Goal: Task Accomplishment & Management: Use online tool/utility

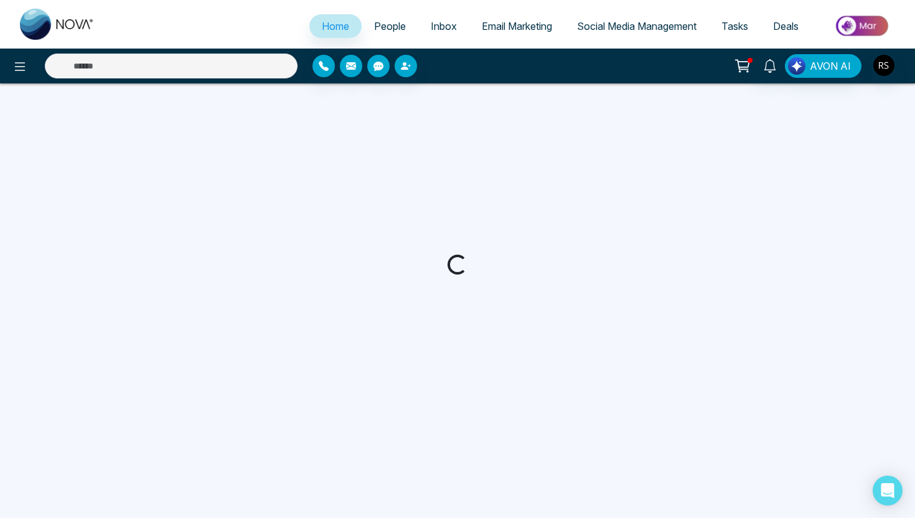
select select "*"
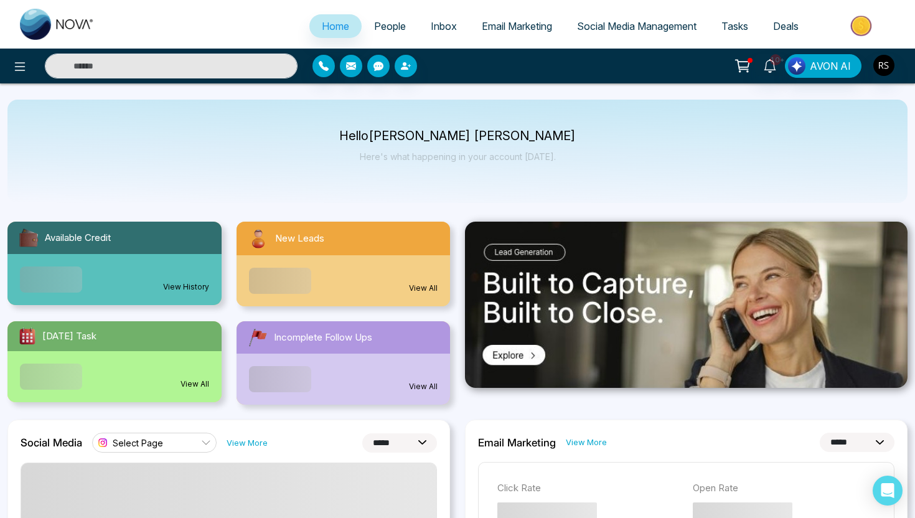
click at [387, 27] on span "People" at bounding box center [390, 26] width 32 height 12
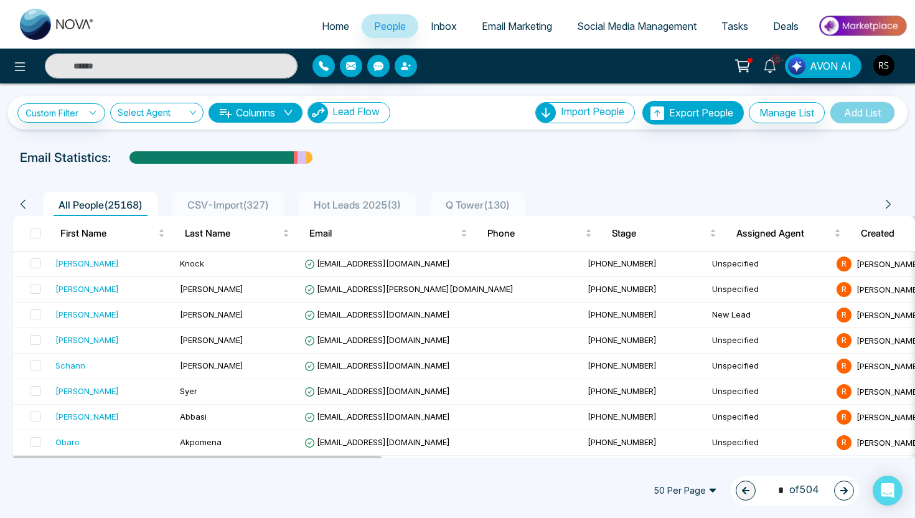
click at [354, 114] on span "Lead Flow" at bounding box center [355, 111] width 47 height 12
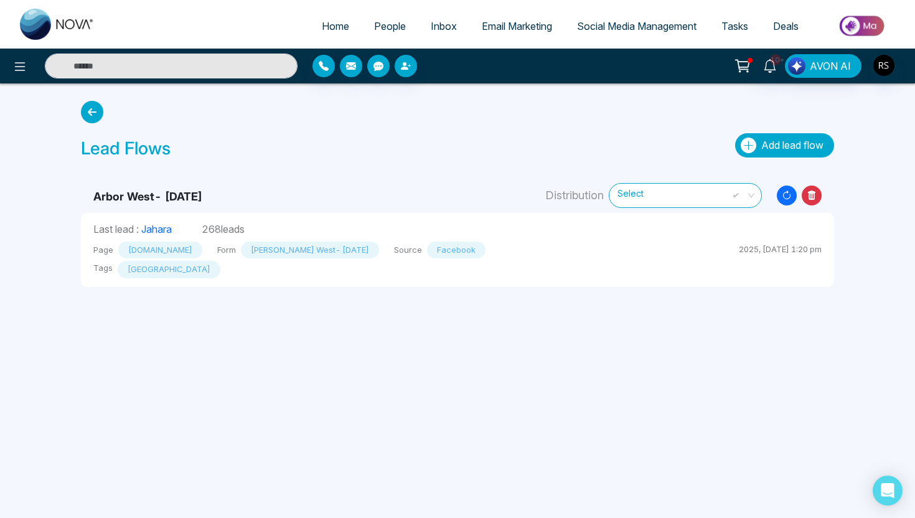
click at [761, 147] on span "Add lead flow" at bounding box center [792, 145] width 62 height 12
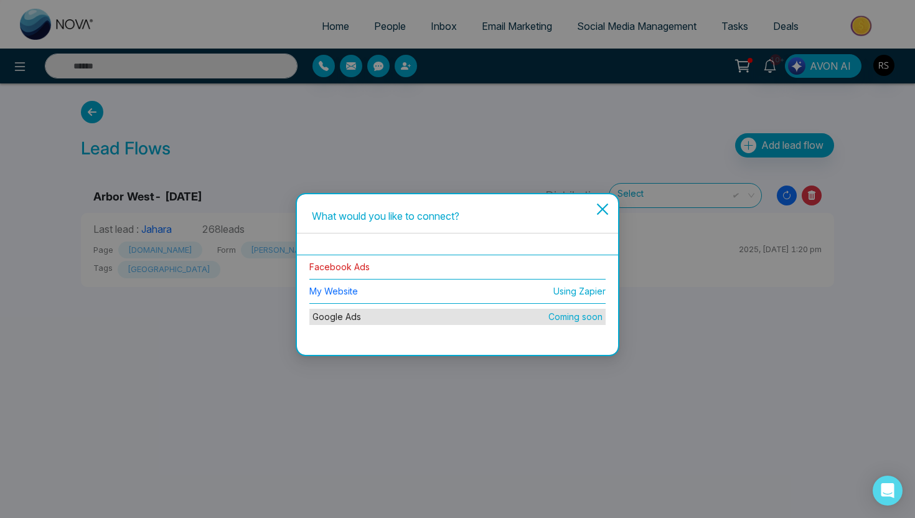
click at [343, 267] on link "Facebook Ads" at bounding box center [339, 266] width 60 height 11
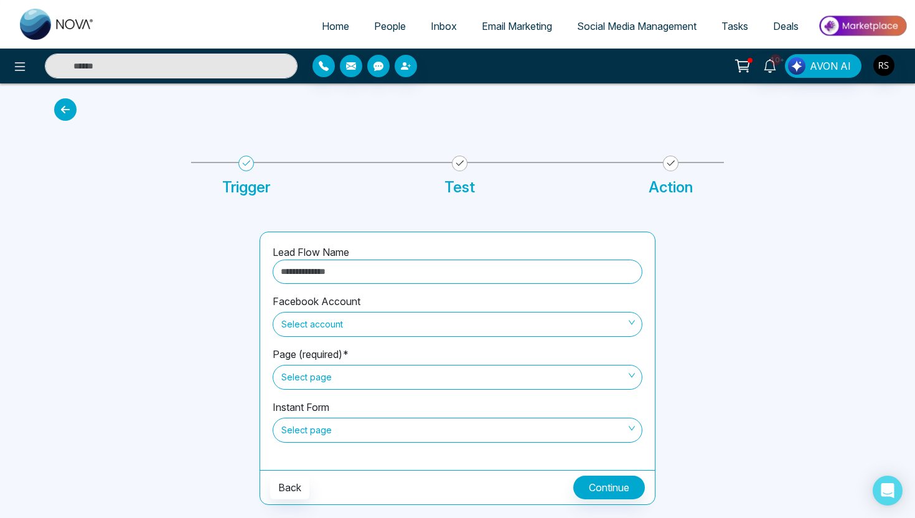
click at [434, 270] on input "text" at bounding box center [458, 271] width 370 height 24
click at [181, 325] on div at bounding box center [149, 367] width 205 height 273
click at [313, 320] on span "Select account" at bounding box center [457, 324] width 352 height 21
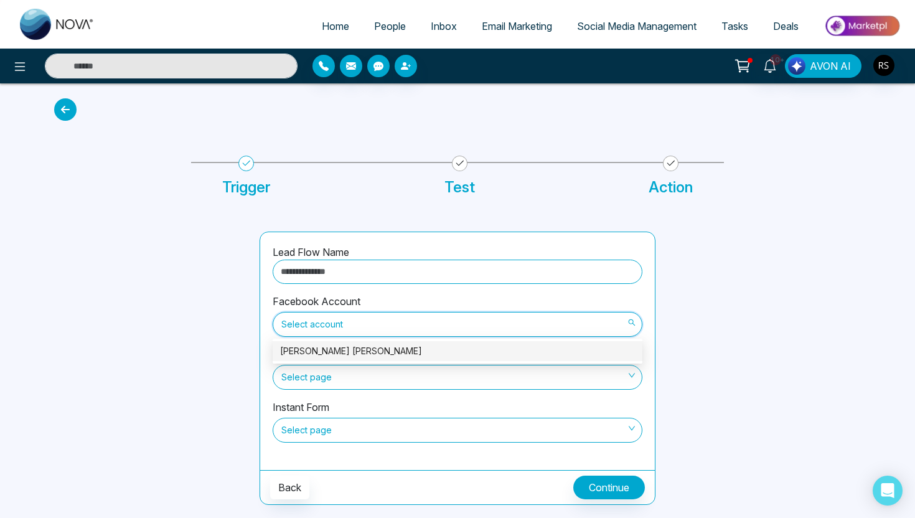
click at [321, 356] on div "[PERSON_NAME] [PERSON_NAME]" at bounding box center [457, 351] width 355 height 14
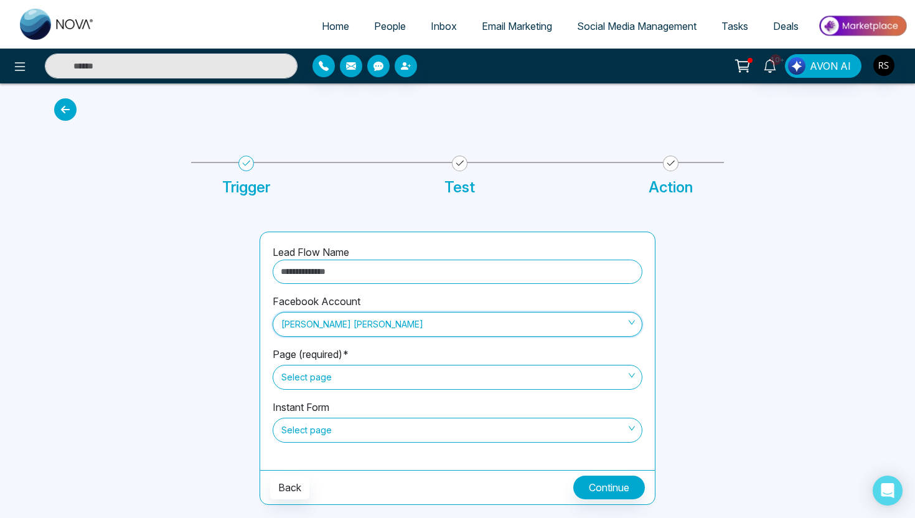
click at [321, 384] on span "Select page" at bounding box center [457, 376] width 352 height 21
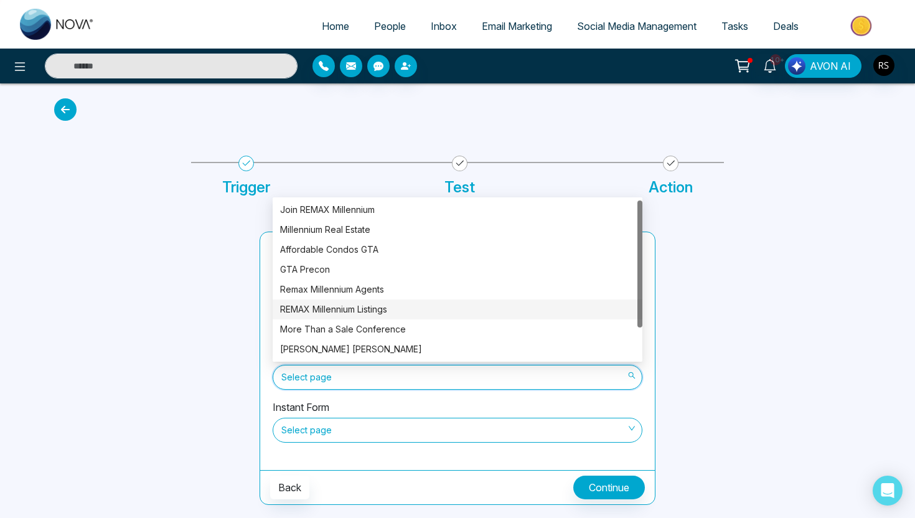
scroll to position [40, 0]
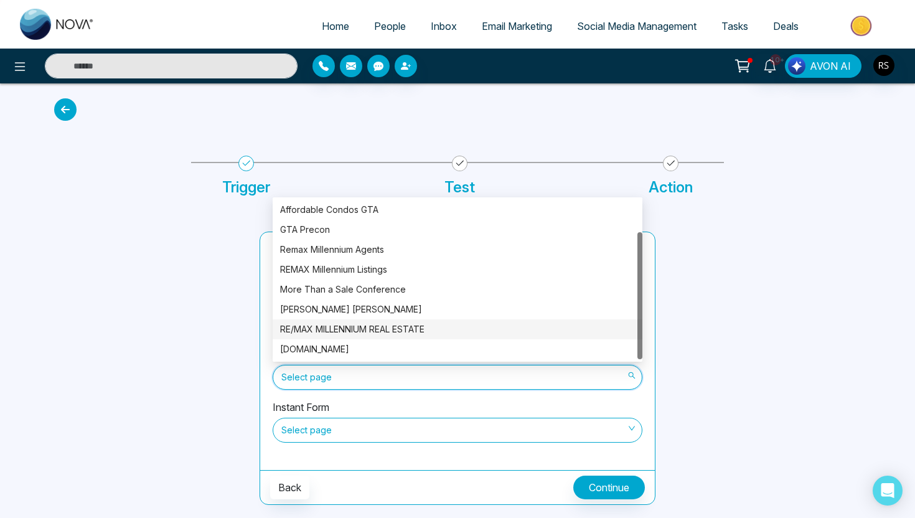
click at [382, 330] on div "RE/MAX MILLENNIUM REAL ESTATE" at bounding box center [457, 329] width 355 height 14
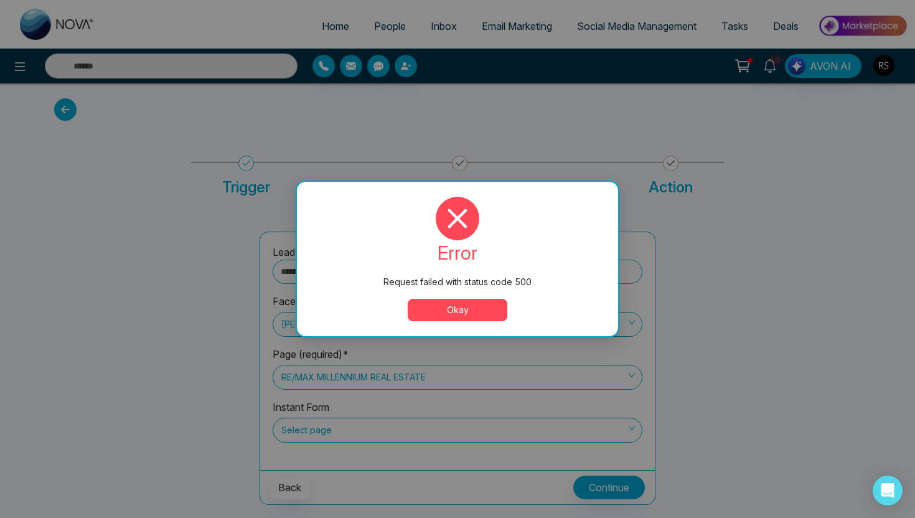
click at [483, 312] on button "Okay" at bounding box center [458, 310] width 100 height 22
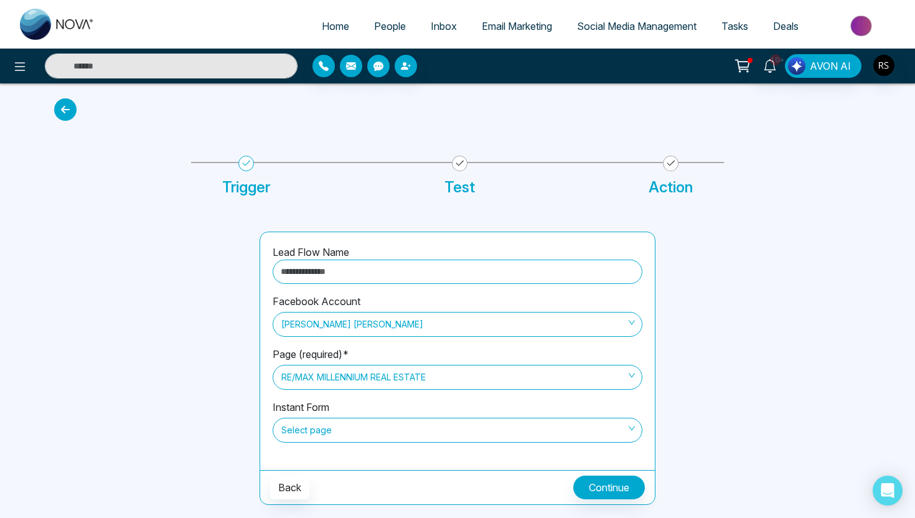
click at [347, 380] on span "RE/MAX MILLENNIUM REAL ESTATE" at bounding box center [457, 376] width 352 height 21
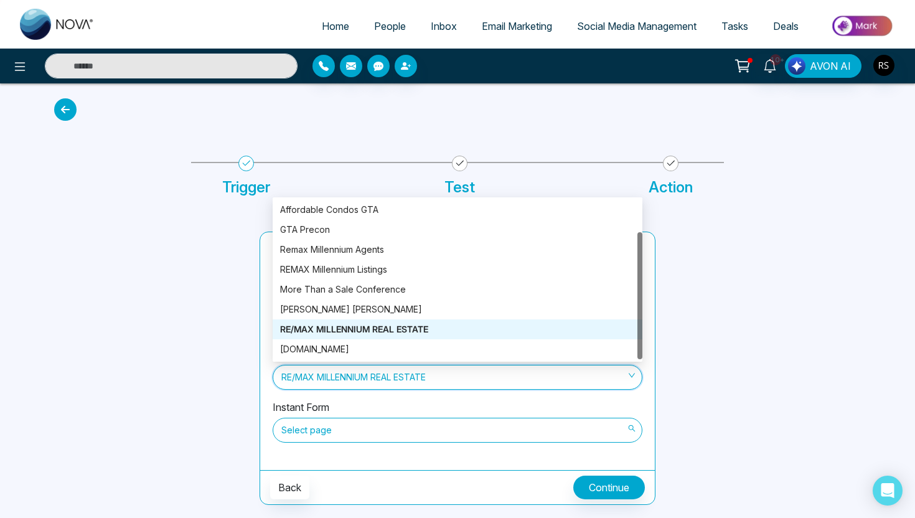
click at [347, 422] on span "Select page" at bounding box center [457, 429] width 352 height 21
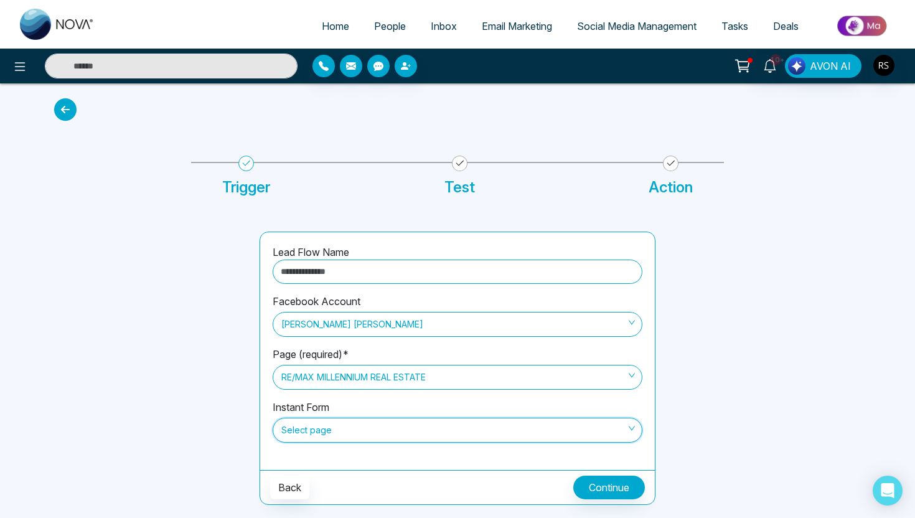
click at [347, 429] on span "Select page" at bounding box center [457, 429] width 352 height 21
click at [347, 428] on span "Select page" at bounding box center [457, 429] width 352 height 21
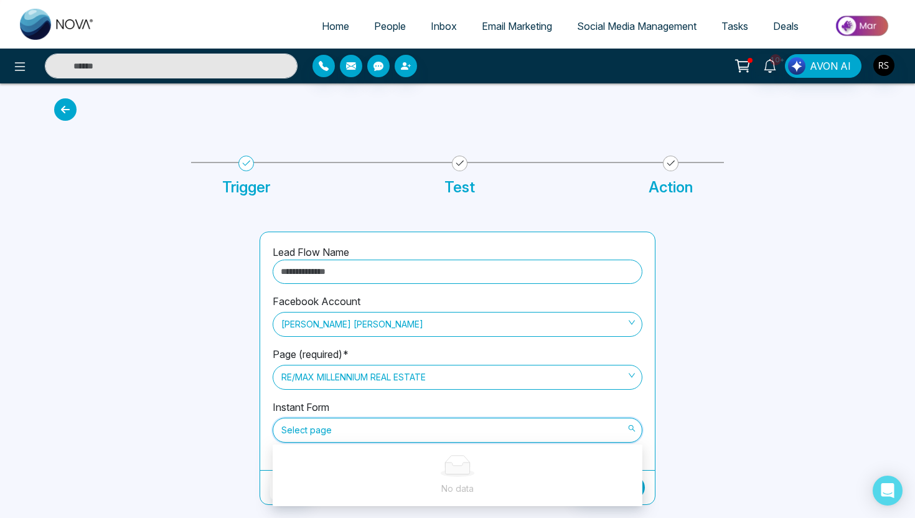
click at [405, 371] on span "RE/MAX MILLENNIUM REAL ESTATE" at bounding box center [457, 376] width 352 height 21
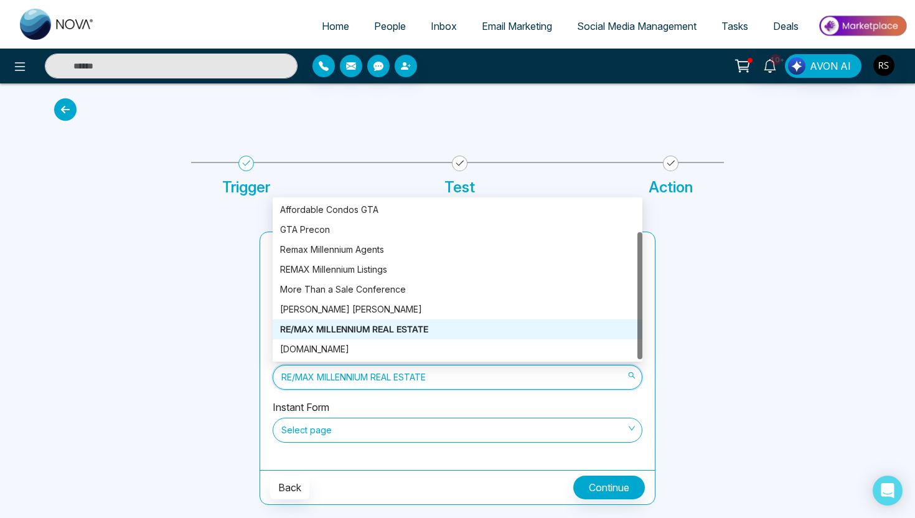
scroll to position [0, 0]
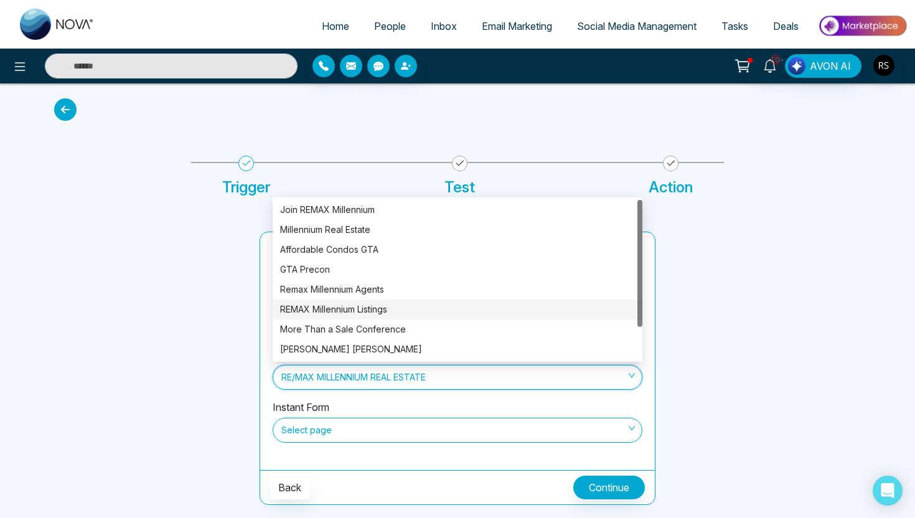
click at [174, 282] on div at bounding box center [149, 367] width 205 height 273
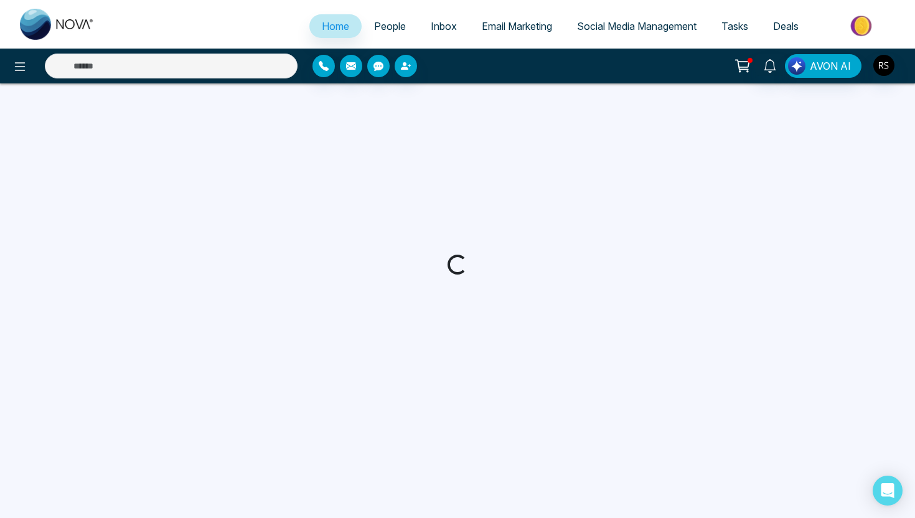
select select "*"
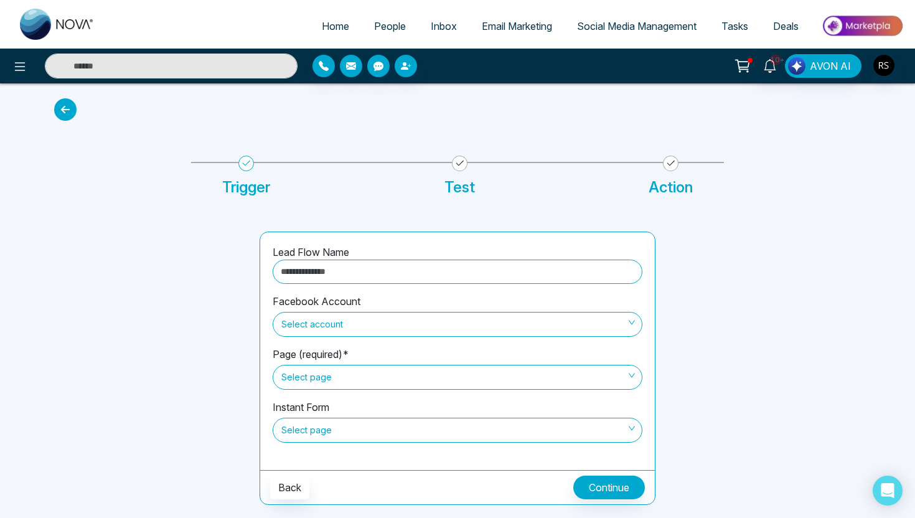
click at [361, 325] on span "Select account" at bounding box center [457, 324] width 352 height 21
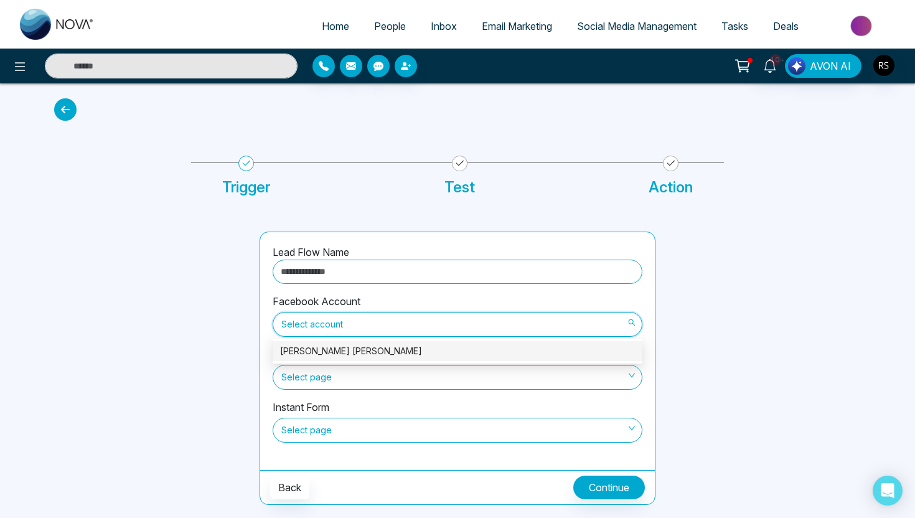
click at [356, 355] on div "[PERSON_NAME] [PERSON_NAME]" at bounding box center [457, 351] width 355 height 14
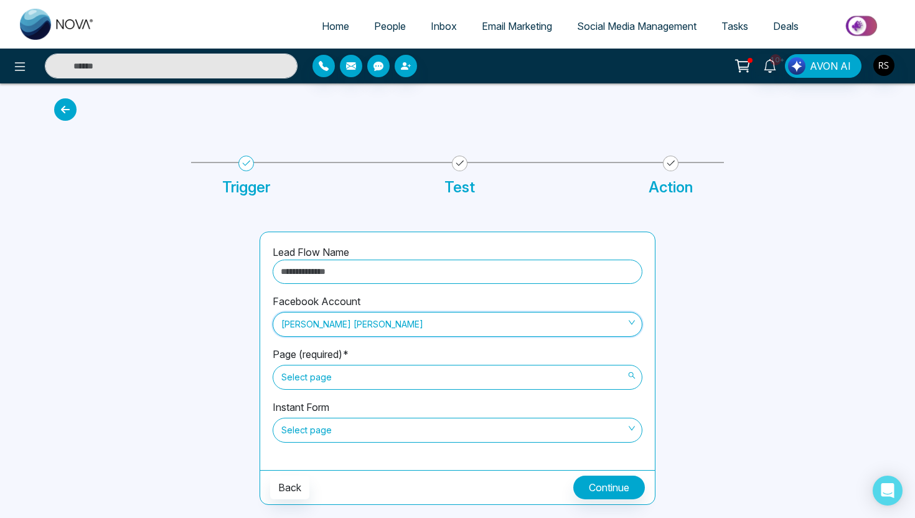
click at [358, 376] on span "Select page" at bounding box center [457, 376] width 352 height 21
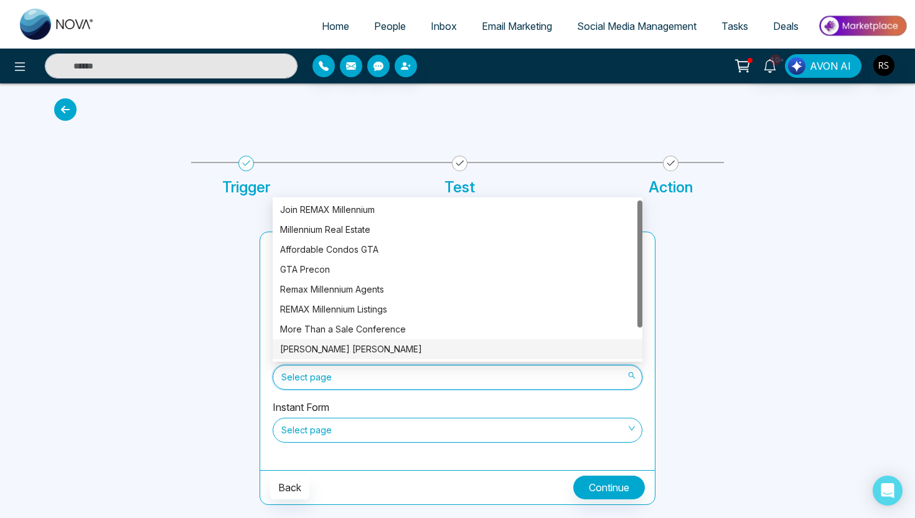
scroll to position [40, 0]
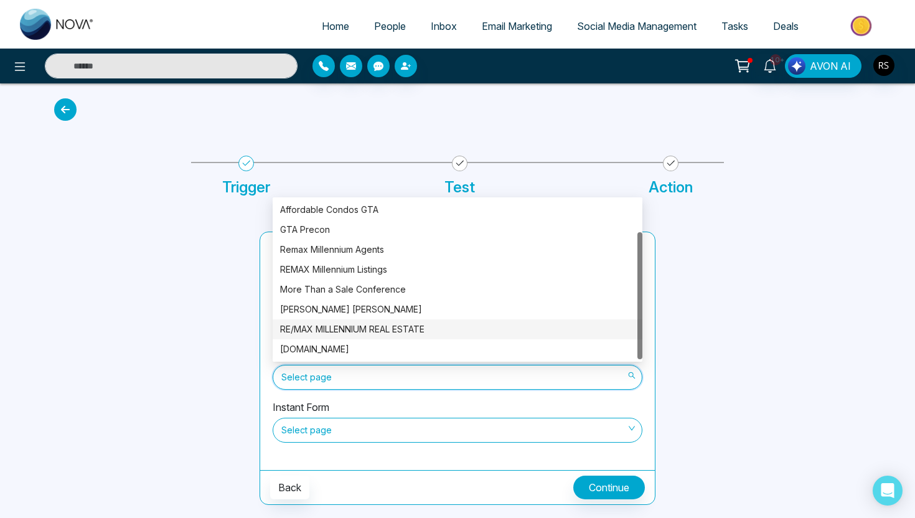
click at [397, 334] on div "RE/MAX MILLENNIUM REAL ESTATE" at bounding box center [457, 329] width 355 height 14
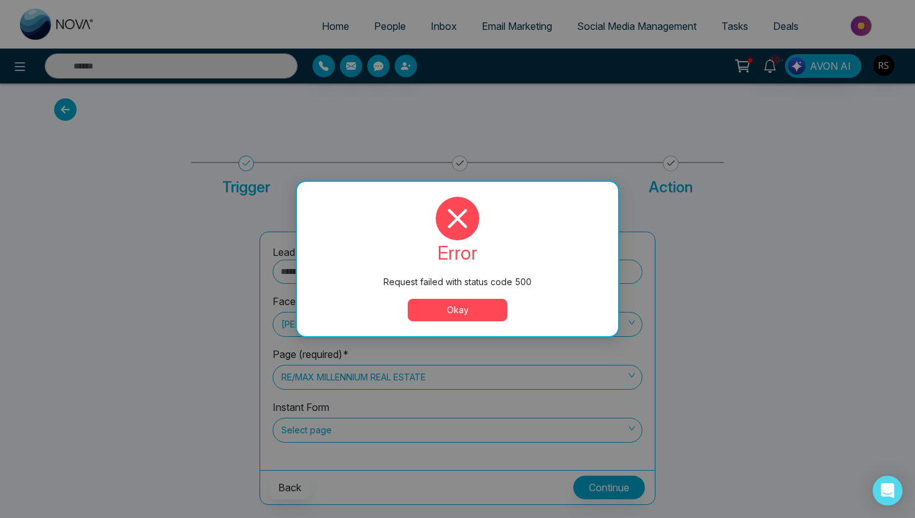
click at [456, 315] on button "Okay" at bounding box center [458, 310] width 100 height 22
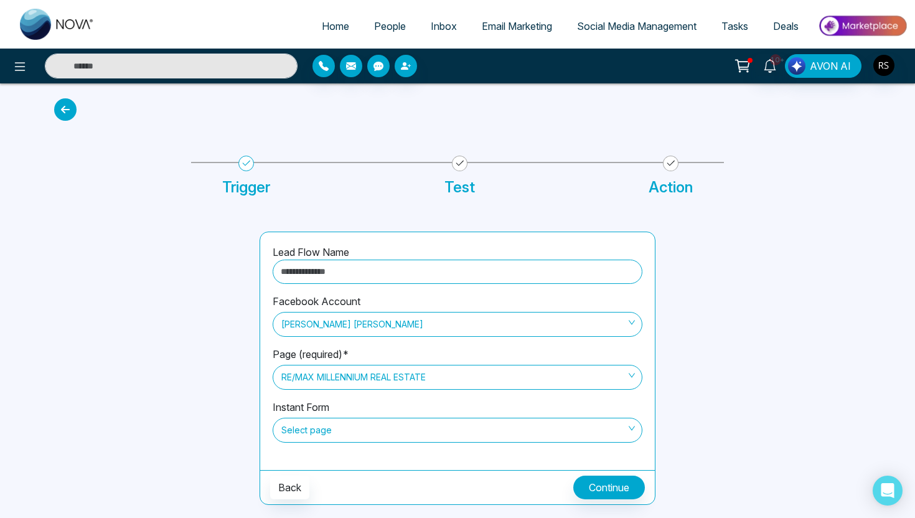
click at [392, 271] on input "text" at bounding box center [458, 271] width 370 height 24
click at [360, 332] on span "Select account" at bounding box center [457, 324] width 352 height 21
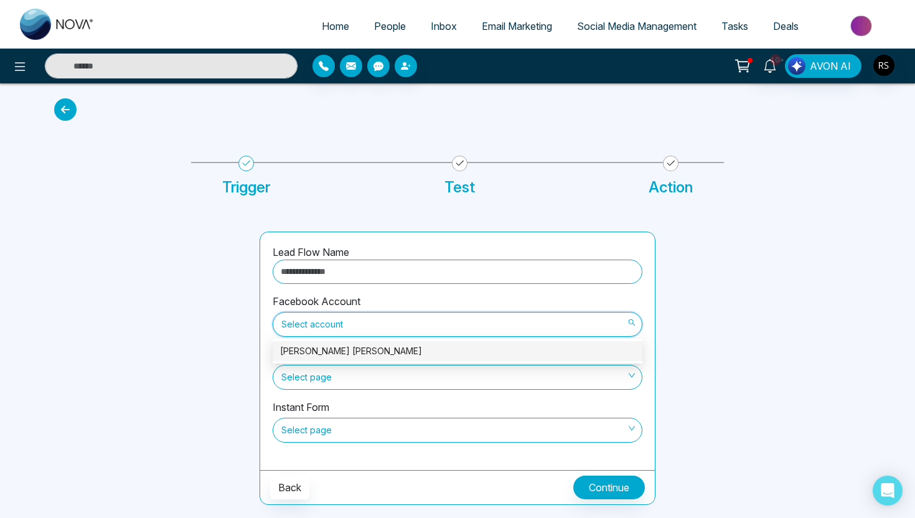
click at [358, 345] on div "[PERSON_NAME] [PERSON_NAME]" at bounding box center [457, 351] width 355 height 14
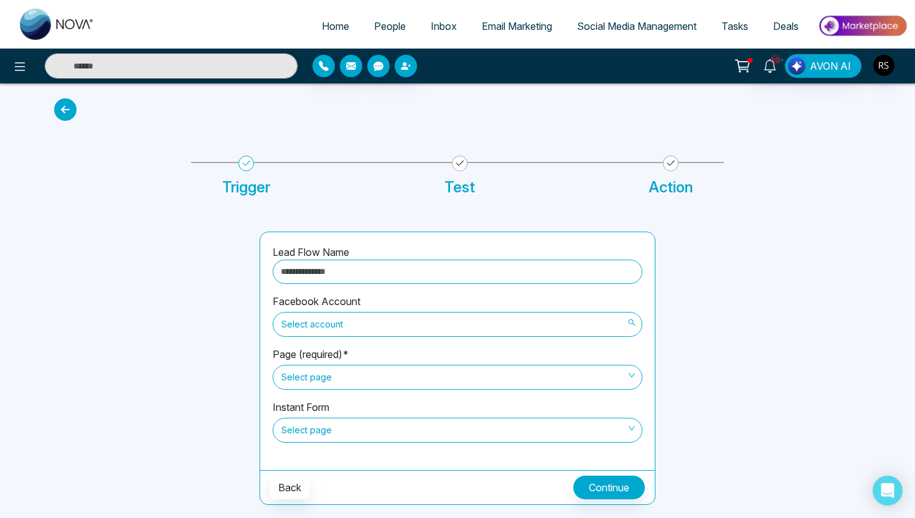
click at [389, 320] on span "Select account" at bounding box center [457, 324] width 352 height 21
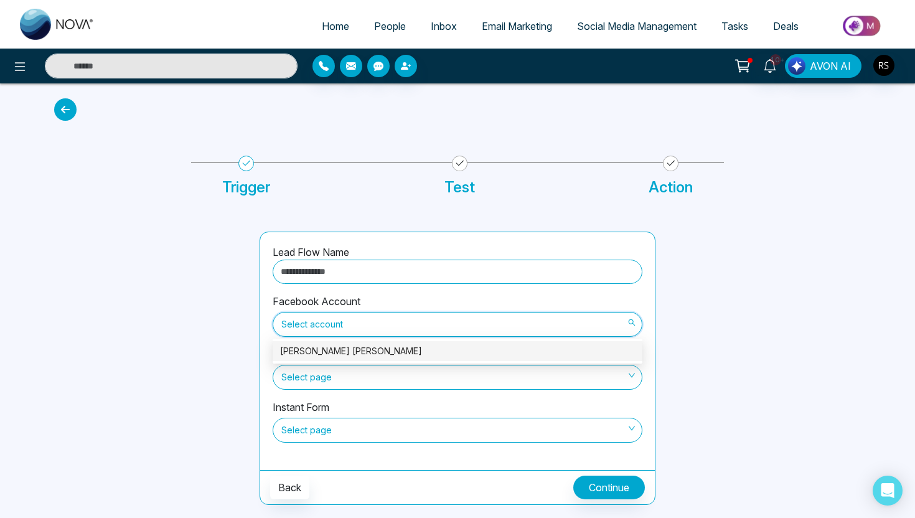
click at [358, 355] on div "[PERSON_NAME] [PERSON_NAME]" at bounding box center [457, 351] width 355 height 14
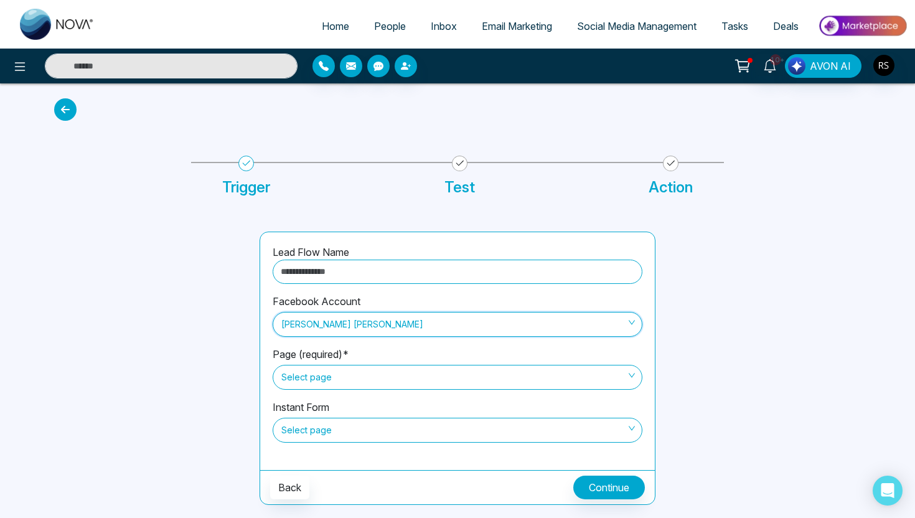
click at [357, 377] on span "Select page" at bounding box center [457, 376] width 352 height 21
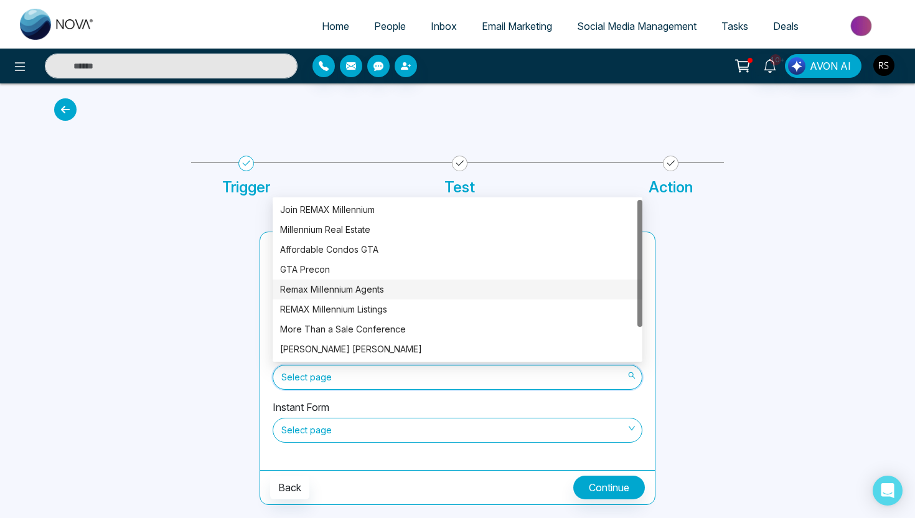
drag, startPoint x: 372, startPoint y: 309, endPoint x: 375, endPoint y: 279, distance: 30.0
click at [375, 279] on div "Join REMAX Millennium Millennium Real Estate Affordable Condos GTA GTA Precon R…" at bounding box center [458, 299] width 370 height 199
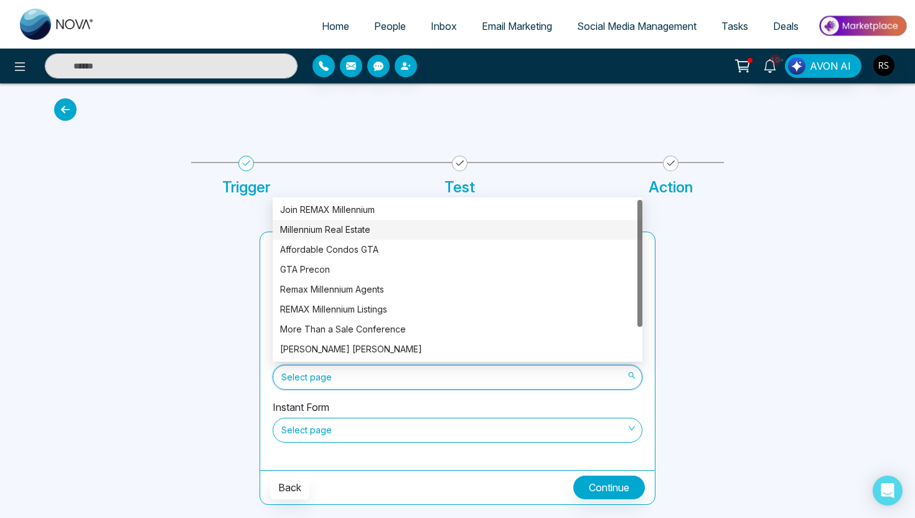
click at [377, 231] on div "Millennium Real Estate" at bounding box center [457, 230] width 355 height 14
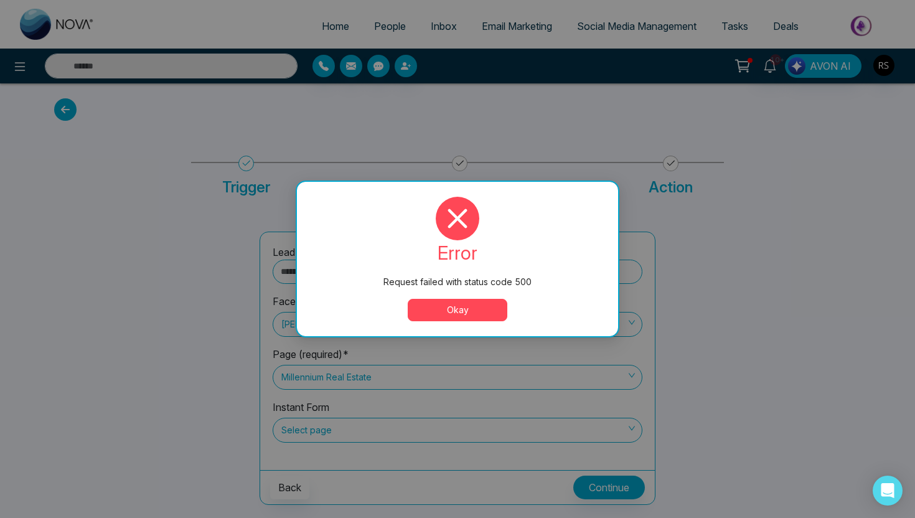
click at [447, 318] on button "Okay" at bounding box center [458, 310] width 100 height 22
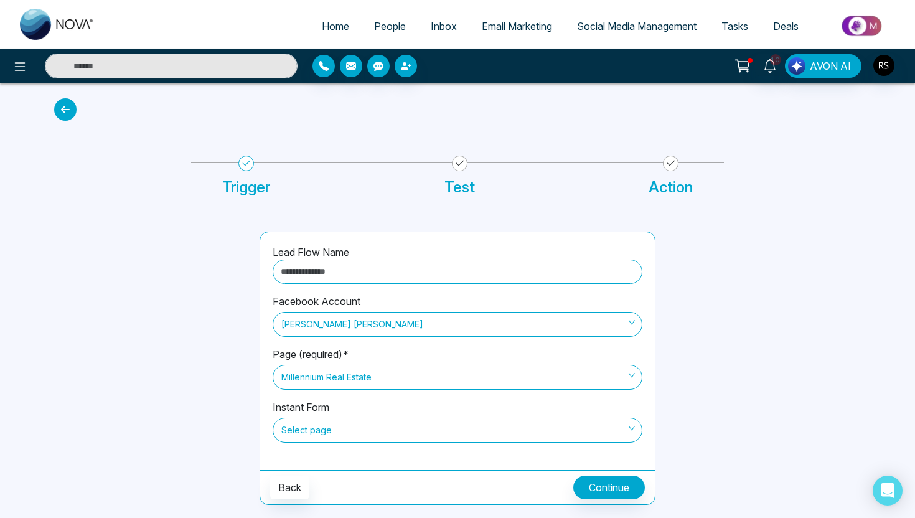
click at [368, 378] on span "Millennium Real Estate" at bounding box center [457, 376] width 352 height 21
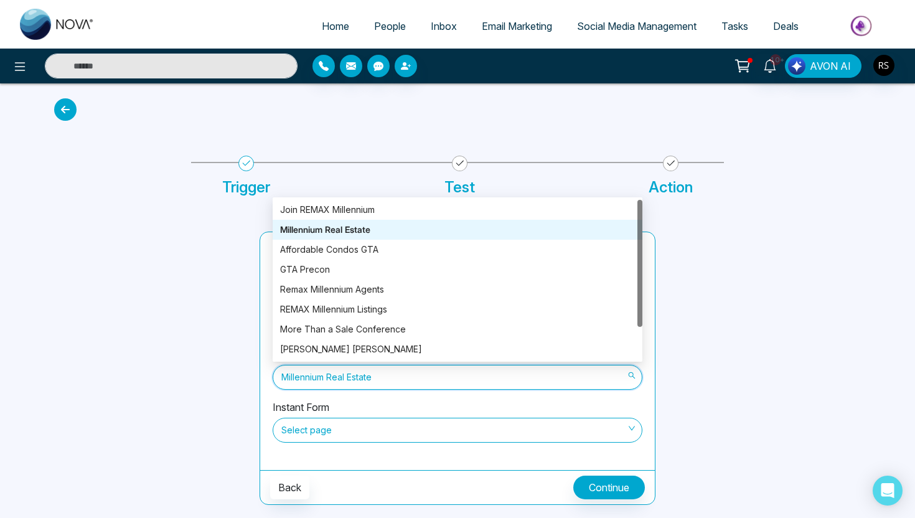
click at [377, 218] on div "Join REMAX Millennium" at bounding box center [458, 210] width 370 height 20
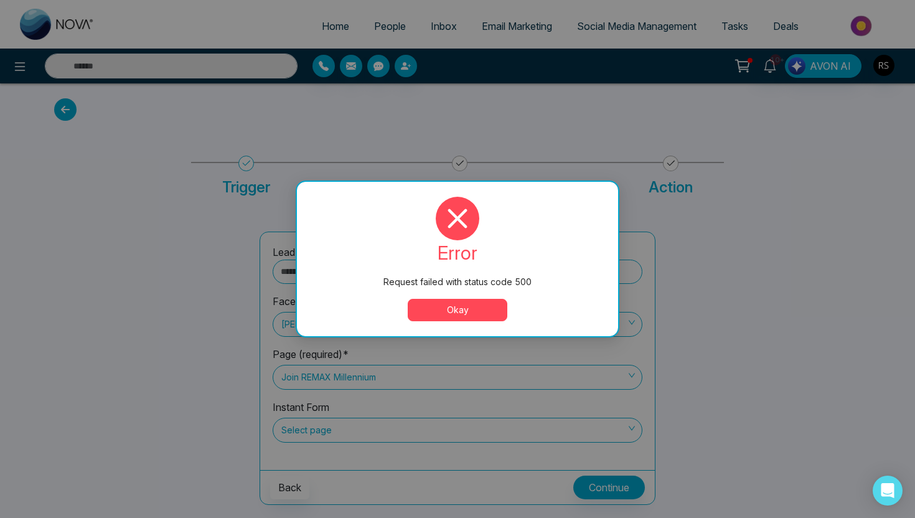
click at [495, 301] on button "Okay" at bounding box center [458, 310] width 100 height 22
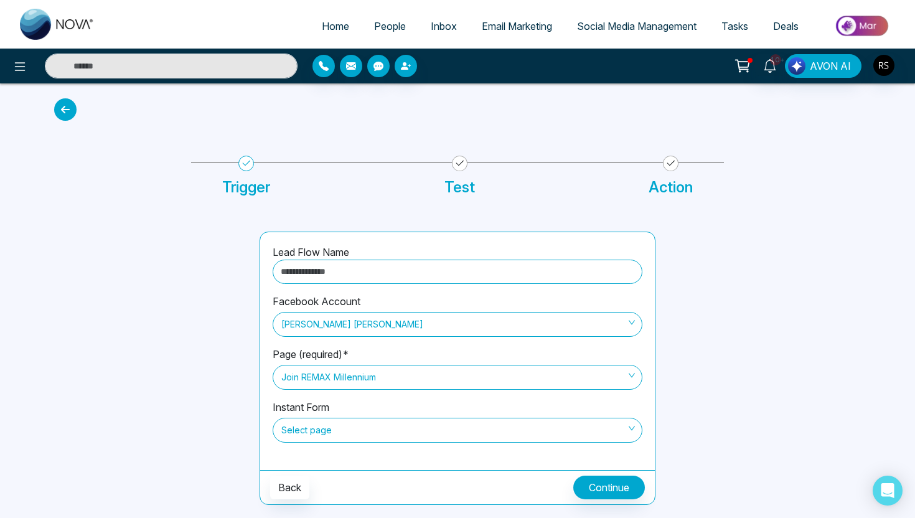
click at [356, 271] on input "text" at bounding box center [458, 271] width 370 height 24
type input "****"
click at [205, 302] on div at bounding box center [149, 367] width 205 height 273
click at [323, 381] on span "Join REMAX Millennium" at bounding box center [457, 376] width 352 height 21
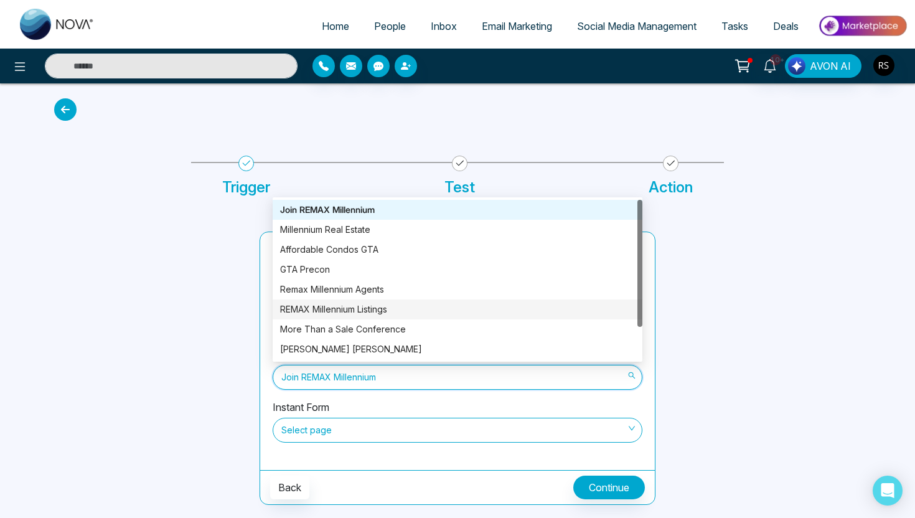
scroll to position [40, 0]
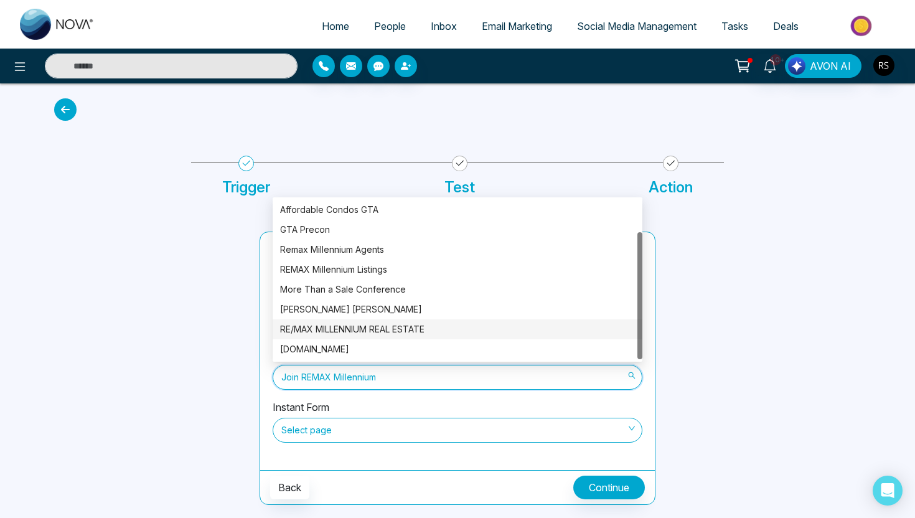
click at [378, 330] on div "RE/MAX MILLENNIUM REAL ESTATE" at bounding box center [457, 329] width 355 height 14
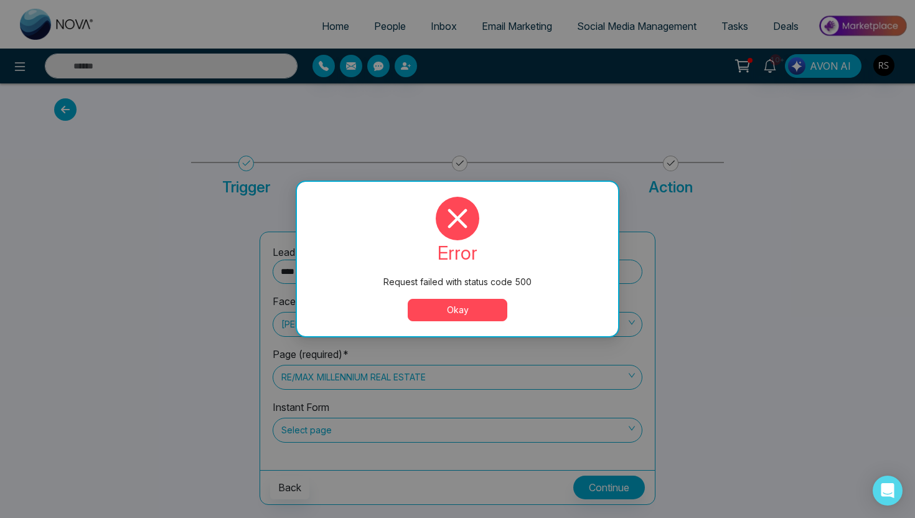
click at [481, 314] on button "Okay" at bounding box center [458, 310] width 100 height 22
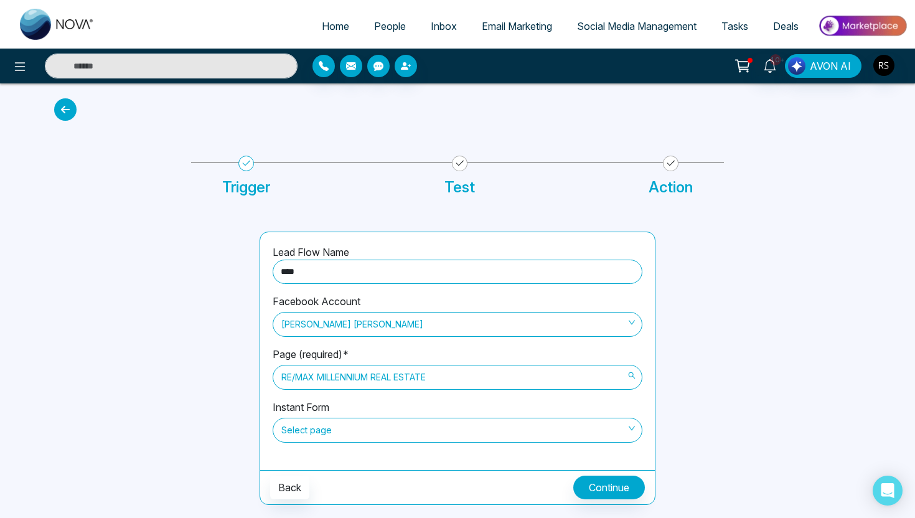
click at [422, 371] on span "RE/MAX MILLENNIUM REAL ESTATE" at bounding box center [457, 376] width 352 height 21
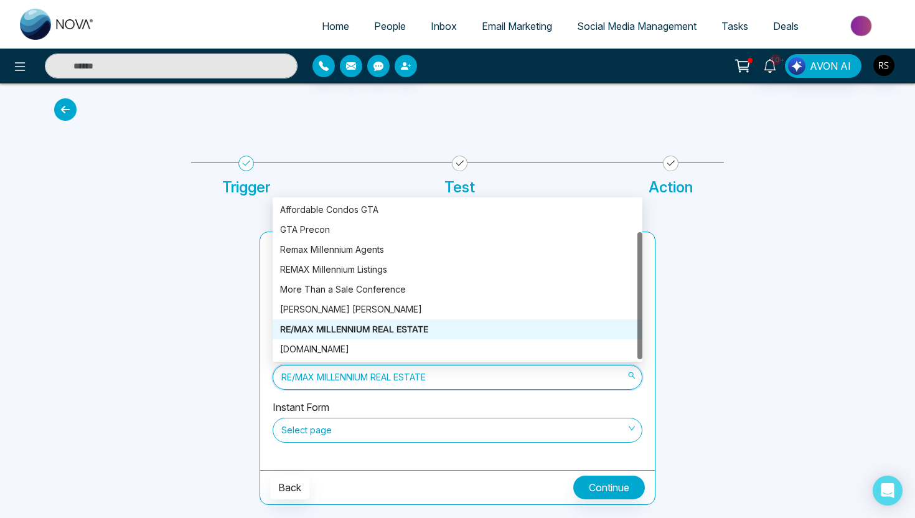
scroll to position [0, 0]
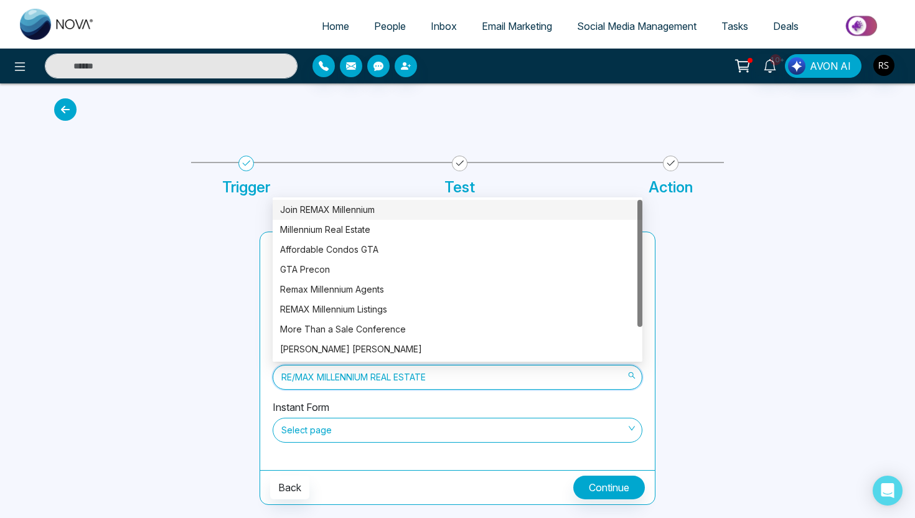
click at [352, 206] on div "Join REMAX Millennium" at bounding box center [457, 210] width 355 height 14
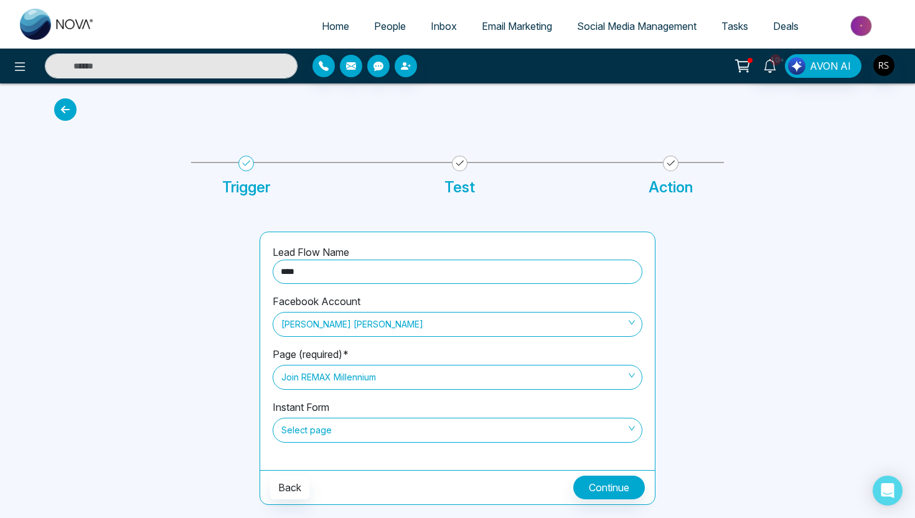
click at [390, 277] on input "****" at bounding box center [458, 271] width 370 height 24
click at [406, 381] on span "Join REMAX Millennium" at bounding box center [457, 376] width 352 height 21
type input "**********"
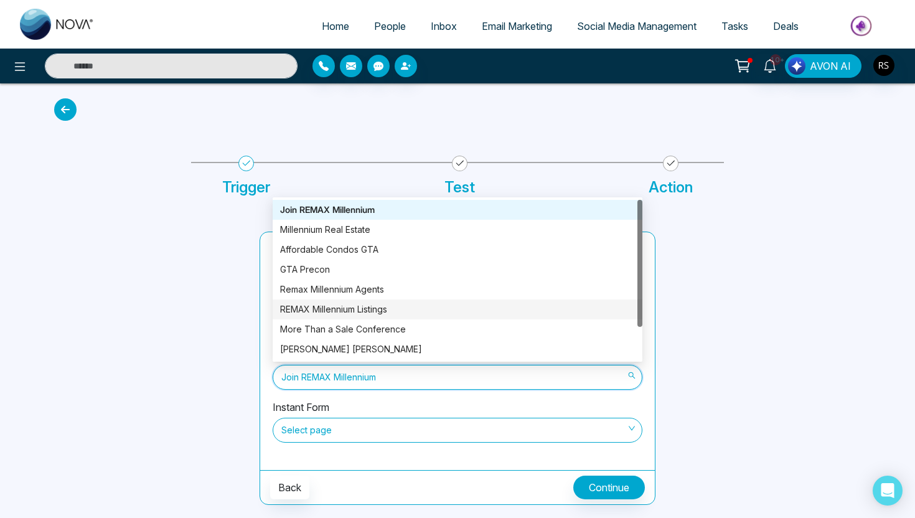
scroll to position [40, 0]
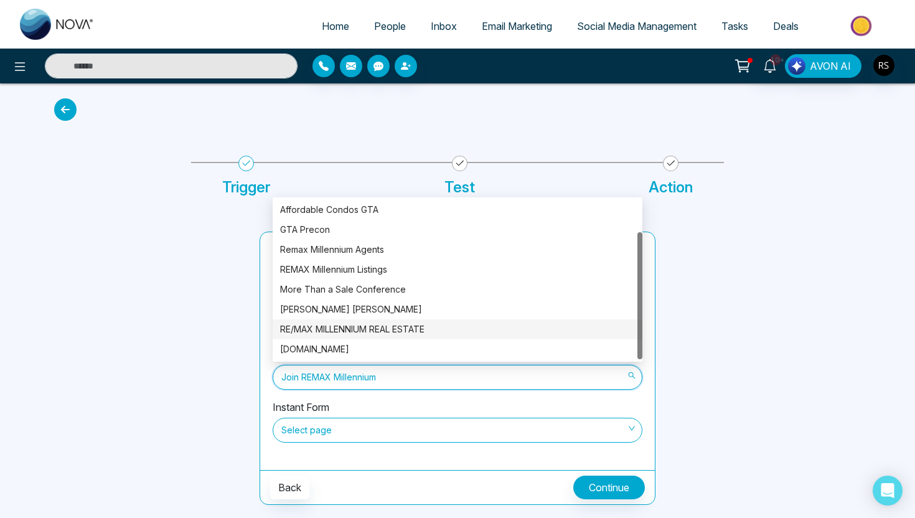
click at [358, 330] on div "RE/MAX MILLENNIUM REAL ESTATE" at bounding box center [457, 329] width 355 height 14
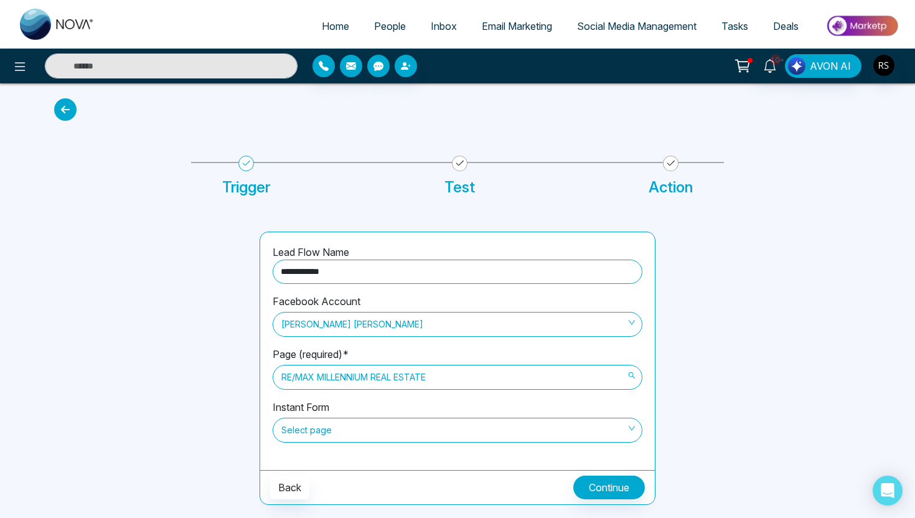
click at [464, 373] on span "RE/MAX MILLENNIUM REAL ESTATE" at bounding box center [457, 376] width 352 height 21
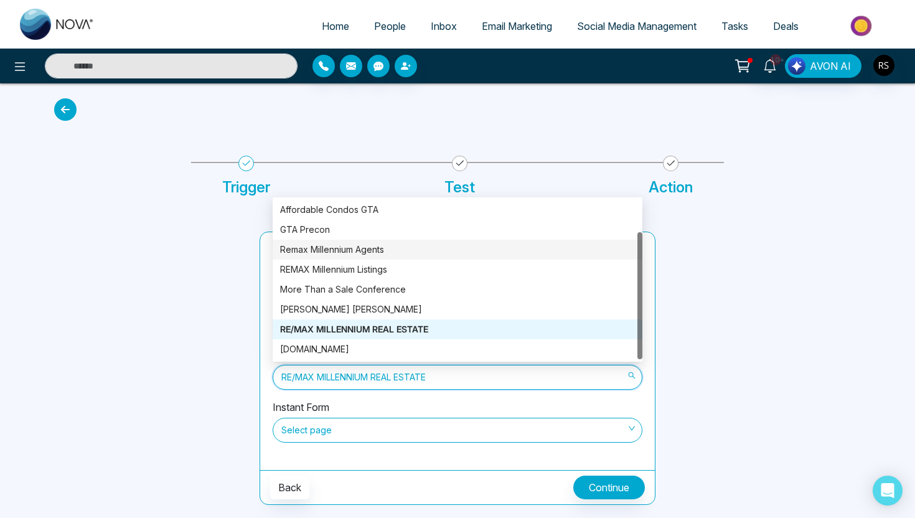
click at [709, 198] on div "Trigger Test Action" at bounding box center [457, 182] width 533 height 40
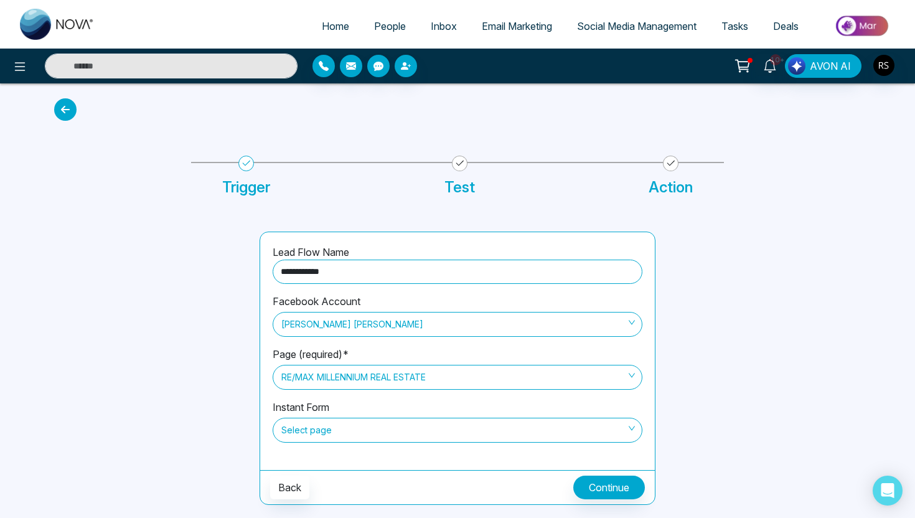
click at [610, 33] on link "Social Media Management" at bounding box center [636, 26] width 144 height 24
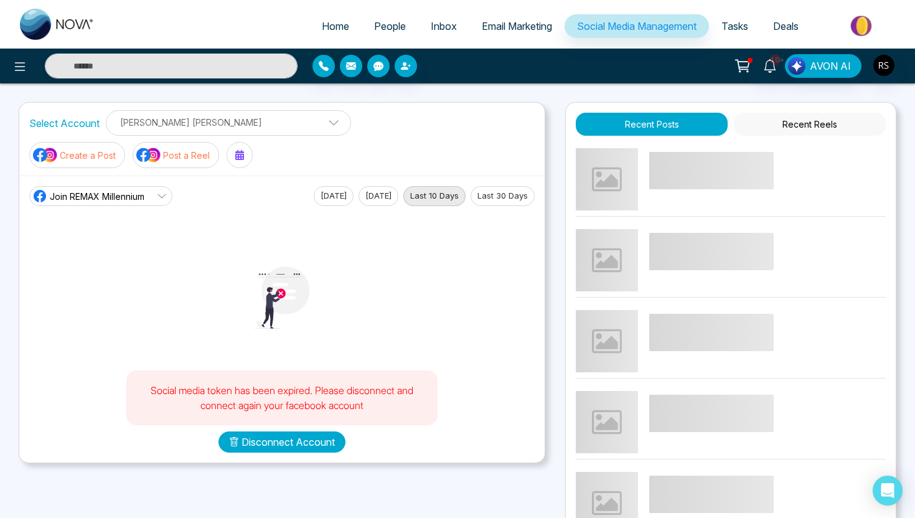
click at [304, 431] on button "Disconnect Account" at bounding box center [281, 441] width 127 height 21
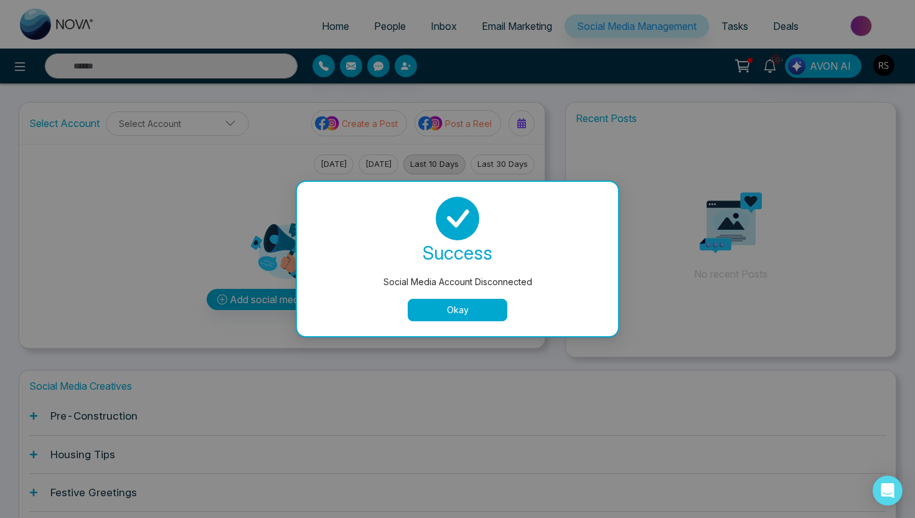
click at [437, 314] on button "Okay" at bounding box center [458, 310] width 100 height 22
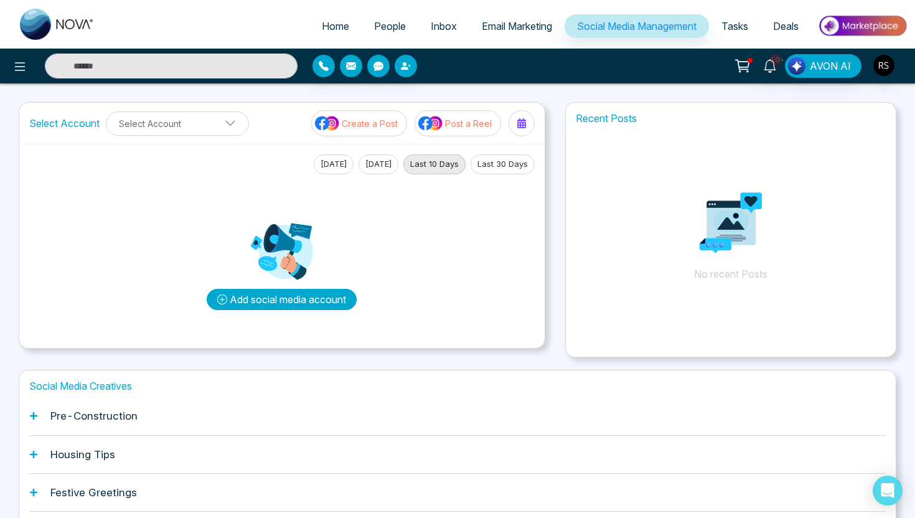
click at [294, 309] on button "Add social media account" at bounding box center [282, 299] width 150 height 21
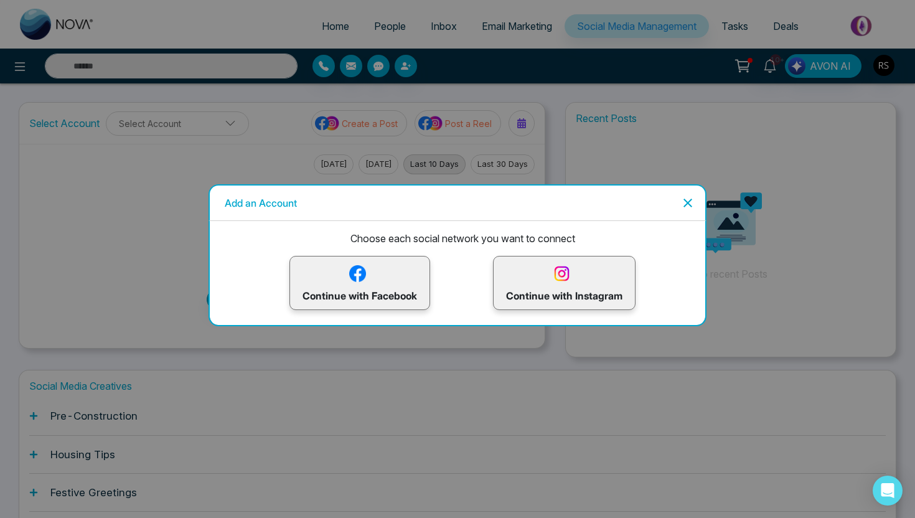
click at [385, 287] on p "Continue with Facebook" at bounding box center [359, 283] width 114 height 40
click at [682, 197] on icon "Close" at bounding box center [687, 202] width 15 height 15
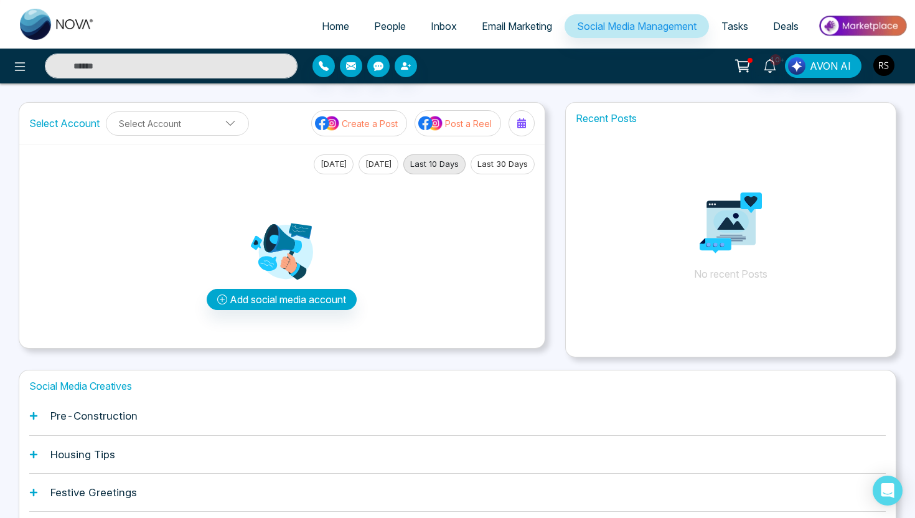
click at [883, 72] on img "button" at bounding box center [883, 65] width 21 height 21
